Goal: Task Accomplishment & Management: Manage account settings

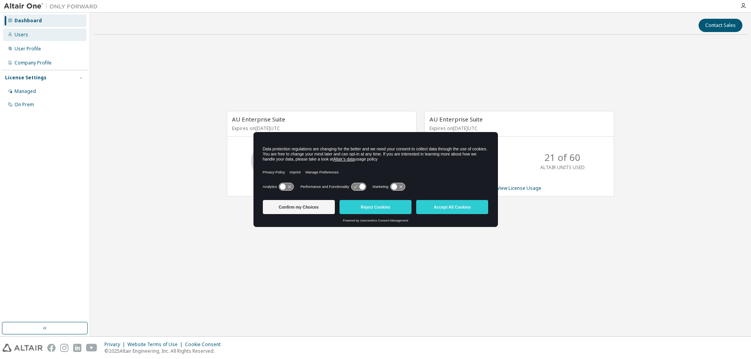
click at [30, 36] on div "Users" at bounding box center [44, 35] width 83 height 13
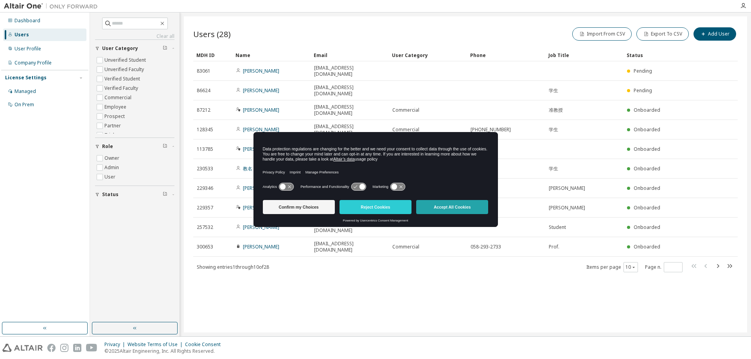
click at [472, 204] on button "Accept All Cookies" at bounding box center [452, 207] width 72 height 14
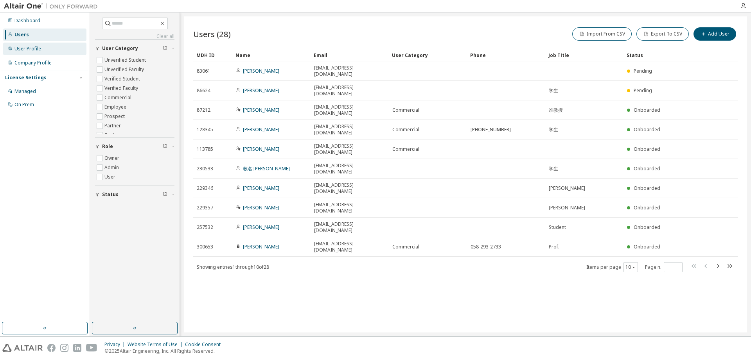
click at [58, 49] on div "User Profile" at bounding box center [44, 49] width 83 height 13
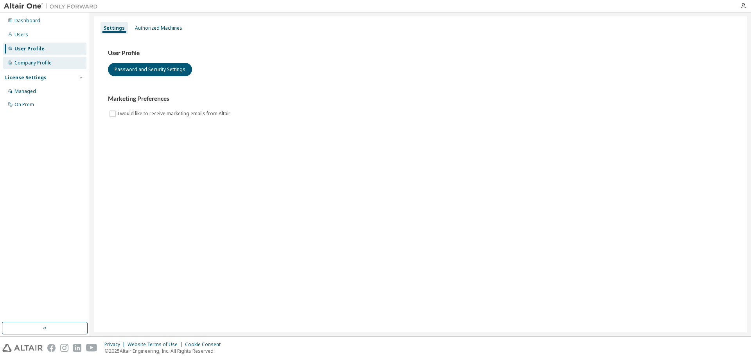
click at [63, 65] on div "Company Profile" at bounding box center [44, 63] width 83 height 13
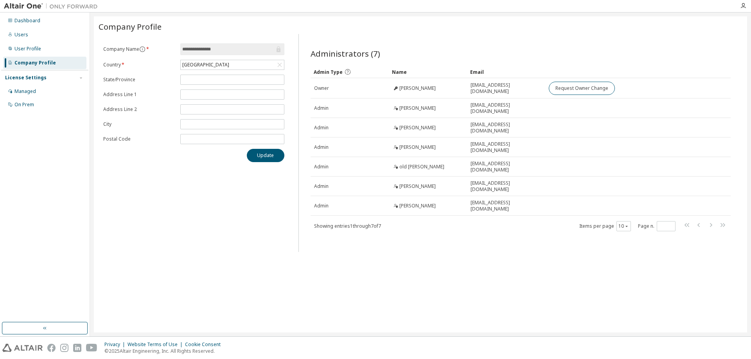
click at [60, 77] on div "License Settings" at bounding box center [44, 77] width 79 height 7
click at [60, 80] on div "License Settings" at bounding box center [44, 77] width 79 height 7
click at [59, 92] on div "Managed" at bounding box center [44, 91] width 83 height 13
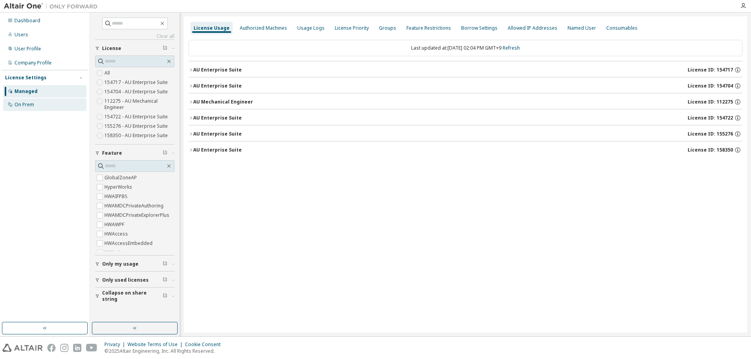
click at [62, 108] on div "On Prem" at bounding box center [44, 105] width 83 height 13
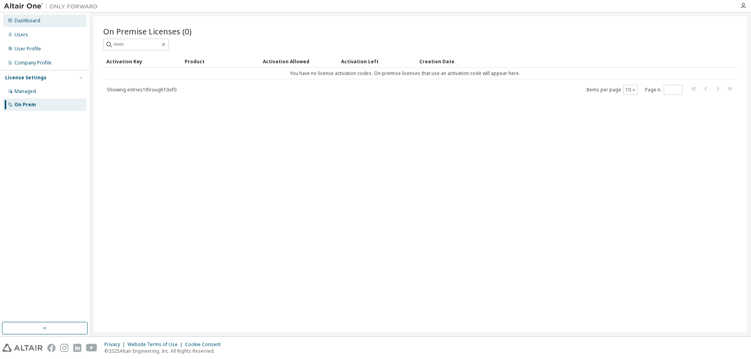
click at [54, 24] on div "Dashboard" at bounding box center [44, 20] width 83 height 13
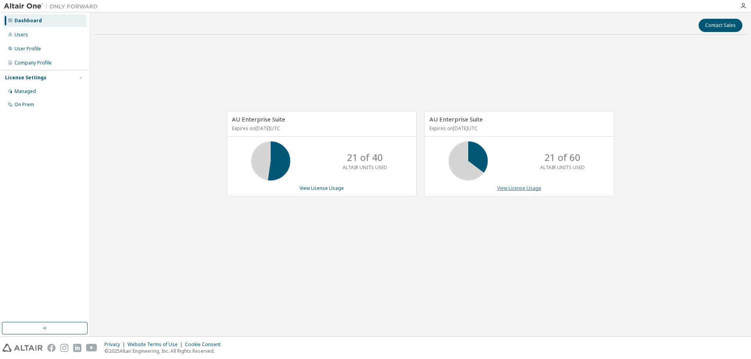
click at [523, 186] on link "View License Usage" at bounding box center [519, 188] width 44 height 7
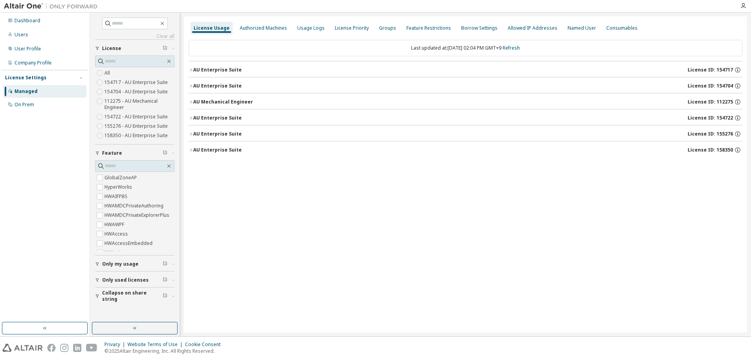
click at [189, 70] on icon "button" at bounding box center [191, 70] width 5 height 5
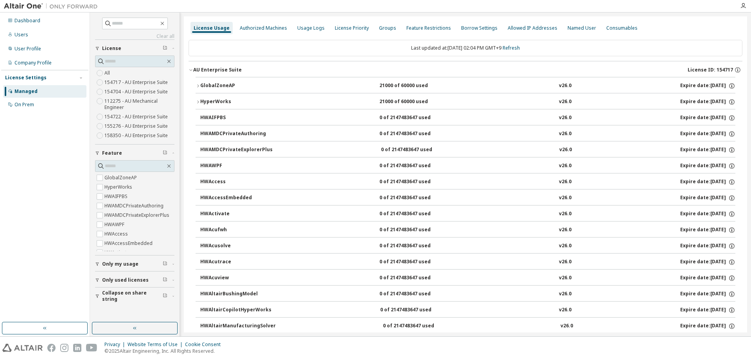
click at [192, 70] on icon "button" at bounding box center [191, 70] width 5 height 5
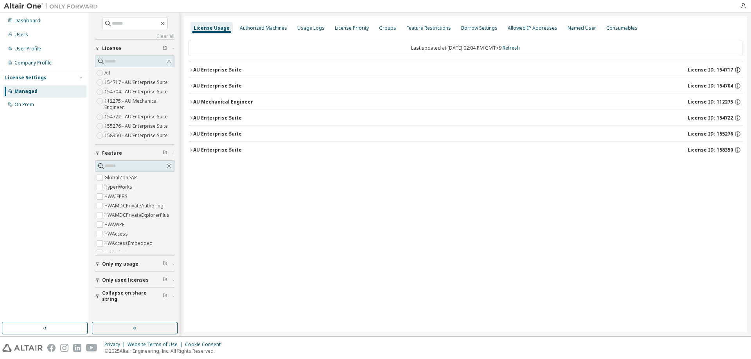
click at [737, 72] on icon "button" at bounding box center [737, 69] width 7 height 7
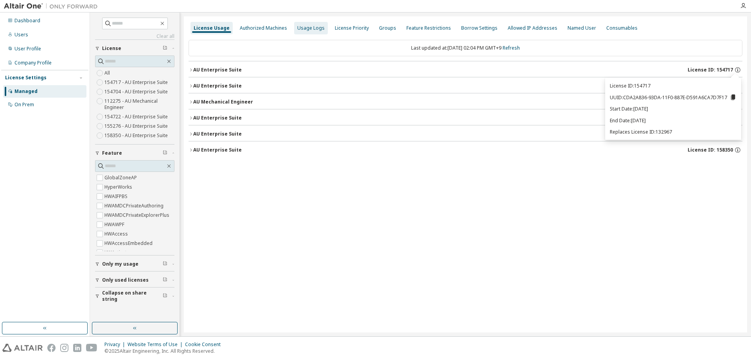
click at [318, 34] on div "Usage Logs" at bounding box center [311, 28] width 34 height 13
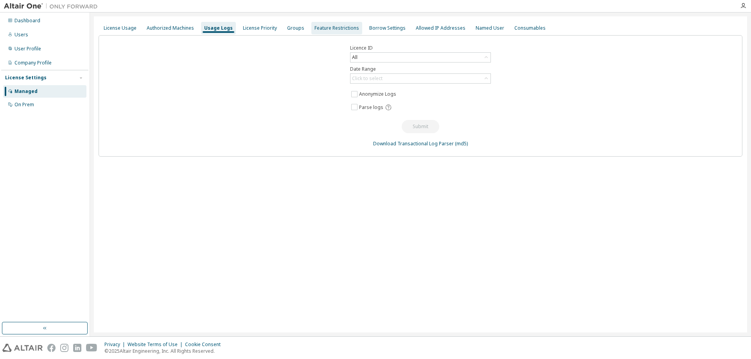
click at [324, 33] on div "Feature Restrictions" at bounding box center [336, 28] width 51 height 13
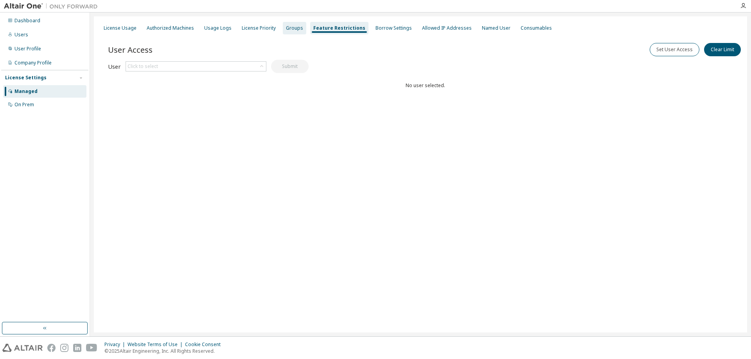
click at [286, 32] on div "Groups" at bounding box center [294, 28] width 23 height 13
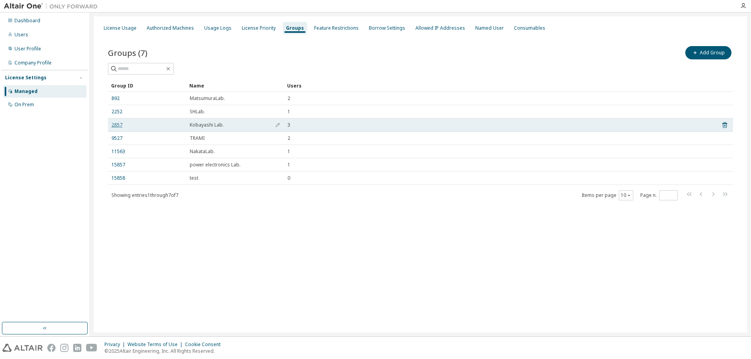
click at [114, 126] on link "2857" at bounding box center [116, 125] width 11 height 6
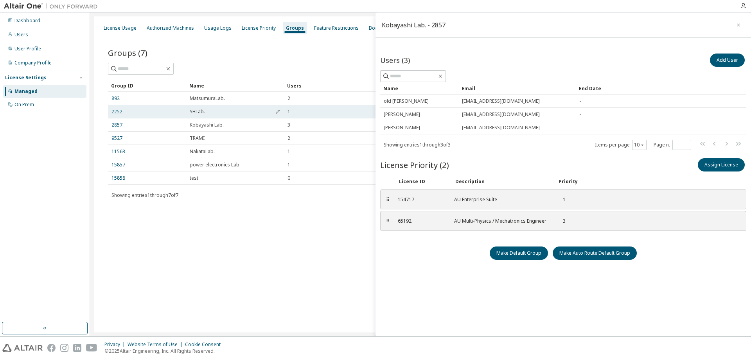
click at [114, 111] on link "2252" at bounding box center [116, 112] width 11 height 6
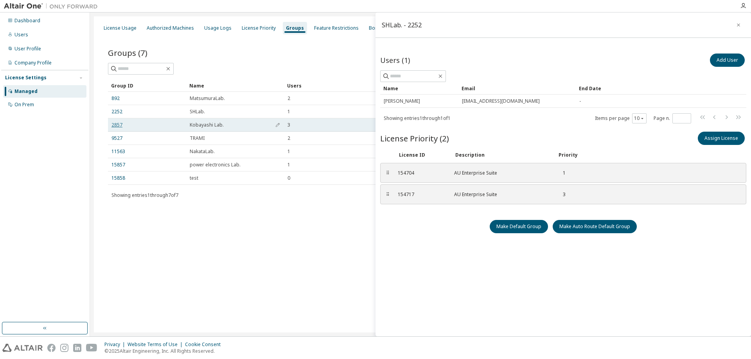
click at [121, 124] on link "2857" at bounding box center [116, 125] width 11 height 6
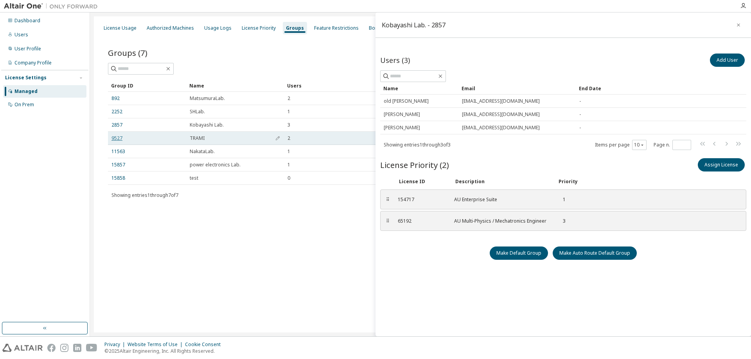
click at [120, 140] on link "9527" at bounding box center [116, 138] width 11 height 6
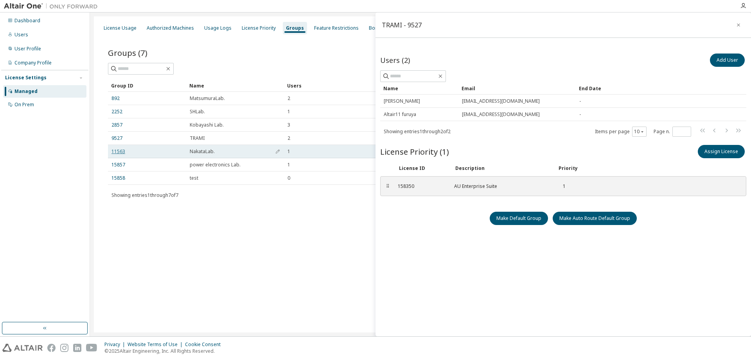
click at [121, 151] on link "11563" at bounding box center [118, 152] width 14 height 6
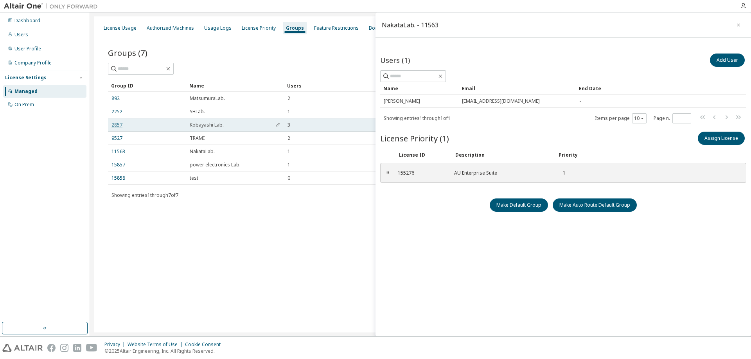
click at [117, 126] on link "2857" at bounding box center [116, 125] width 11 height 6
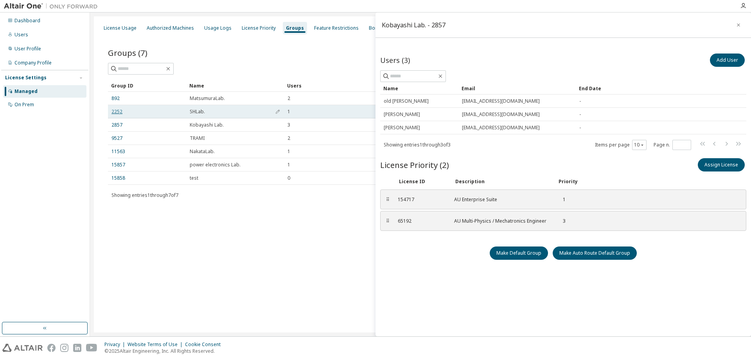
click at [119, 109] on link "2252" at bounding box center [116, 112] width 11 height 6
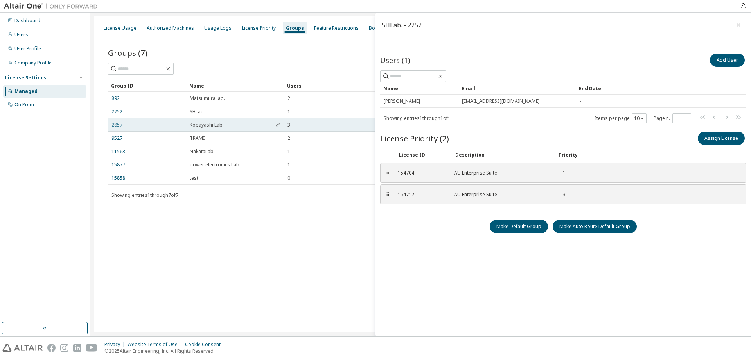
click at [119, 125] on link "2857" at bounding box center [116, 125] width 11 height 6
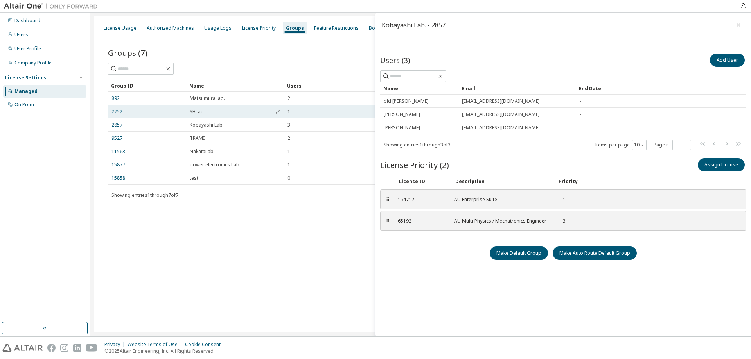
click at [118, 115] on link "2252" at bounding box center [116, 112] width 11 height 6
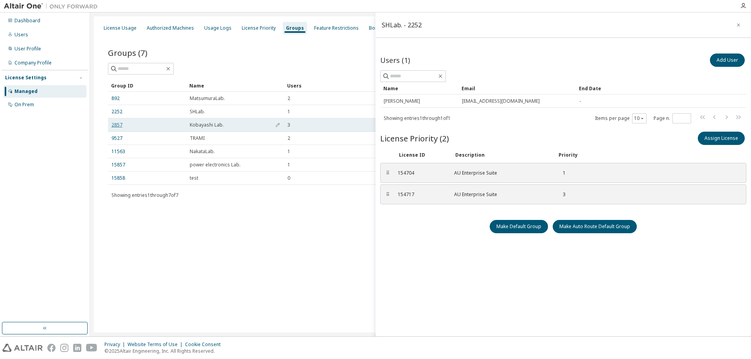
click at [118, 127] on link "2857" at bounding box center [116, 125] width 11 height 6
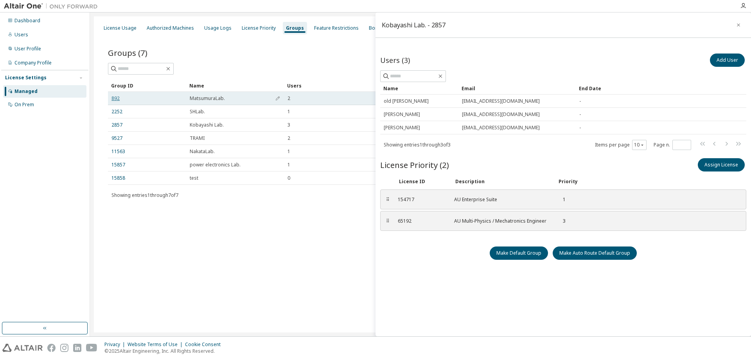
click at [119, 99] on link "892" at bounding box center [115, 98] width 8 height 6
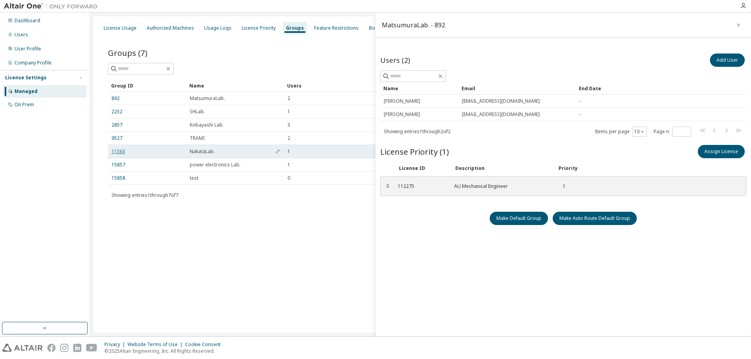
click at [120, 149] on link "11563" at bounding box center [118, 152] width 14 height 6
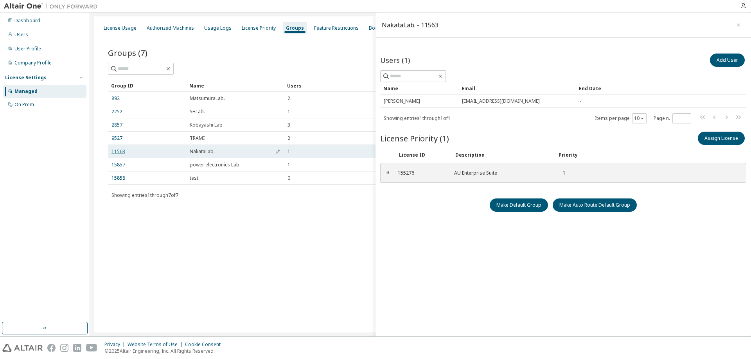
click at [121, 151] on link "11563" at bounding box center [118, 152] width 14 height 6
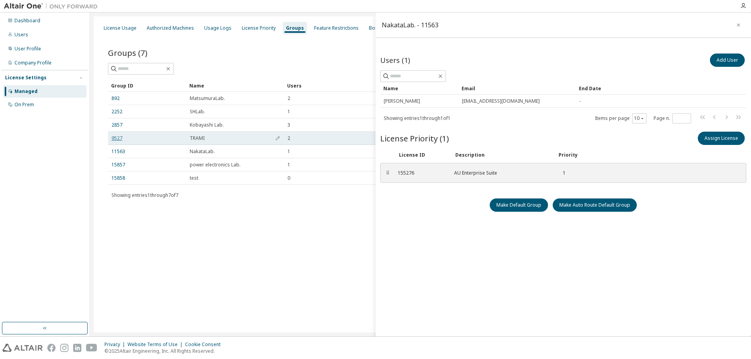
click at [119, 141] on link "9527" at bounding box center [116, 138] width 11 height 6
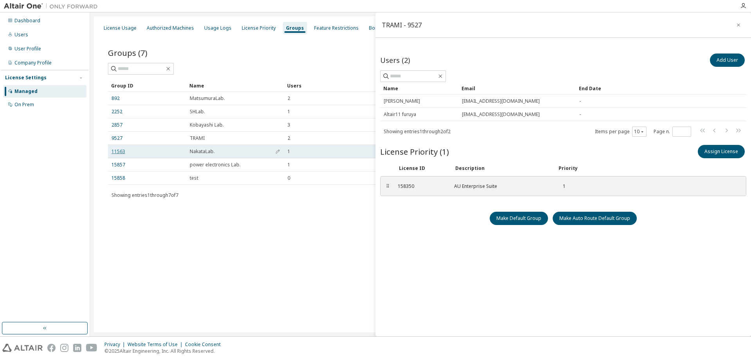
click at [119, 153] on link "11563" at bounding box center [118, 152] width 14 height 6
